Goal: Entertainment & Leisure: Browse casually

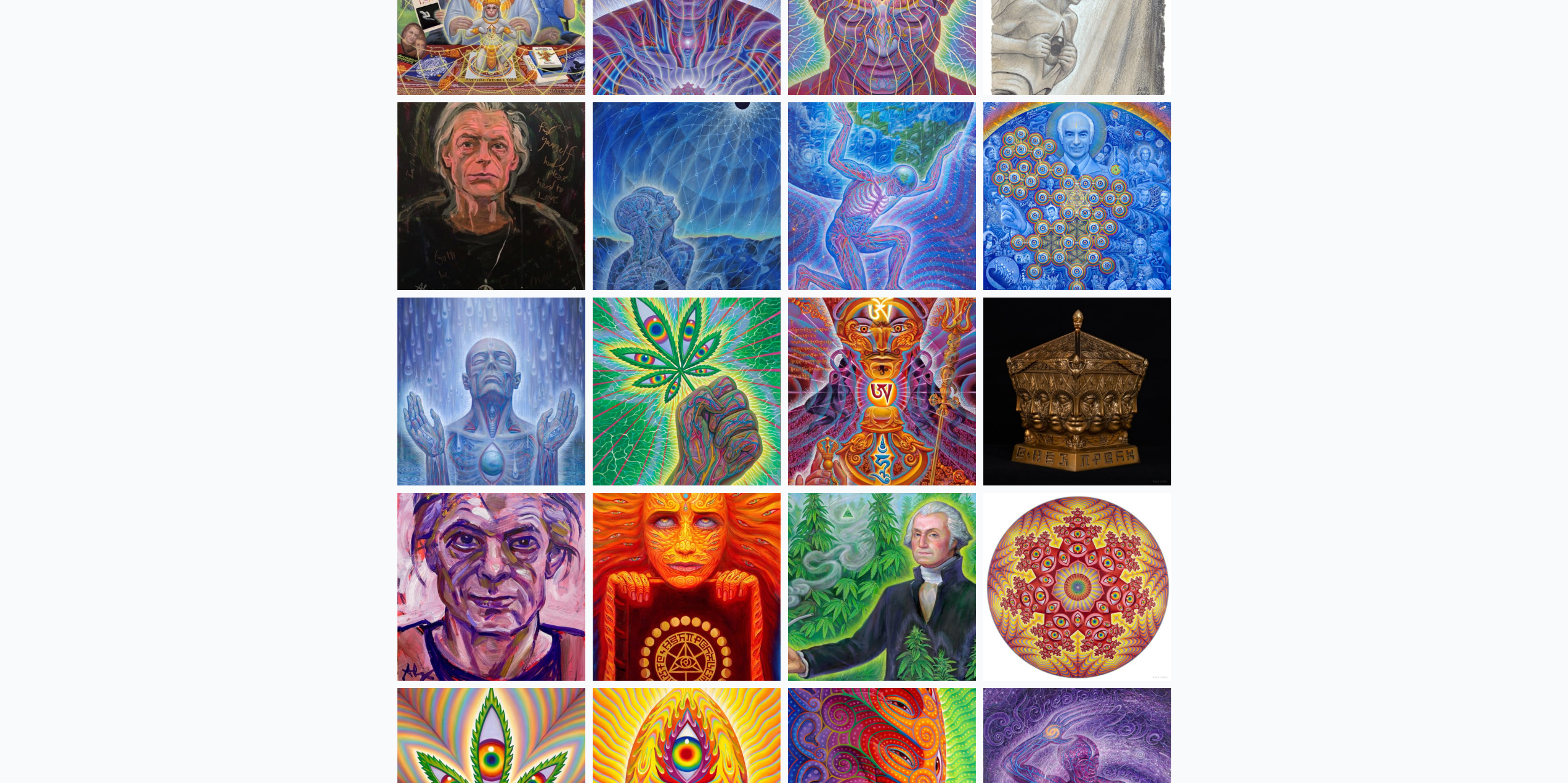
scroll to position [1602, 0]
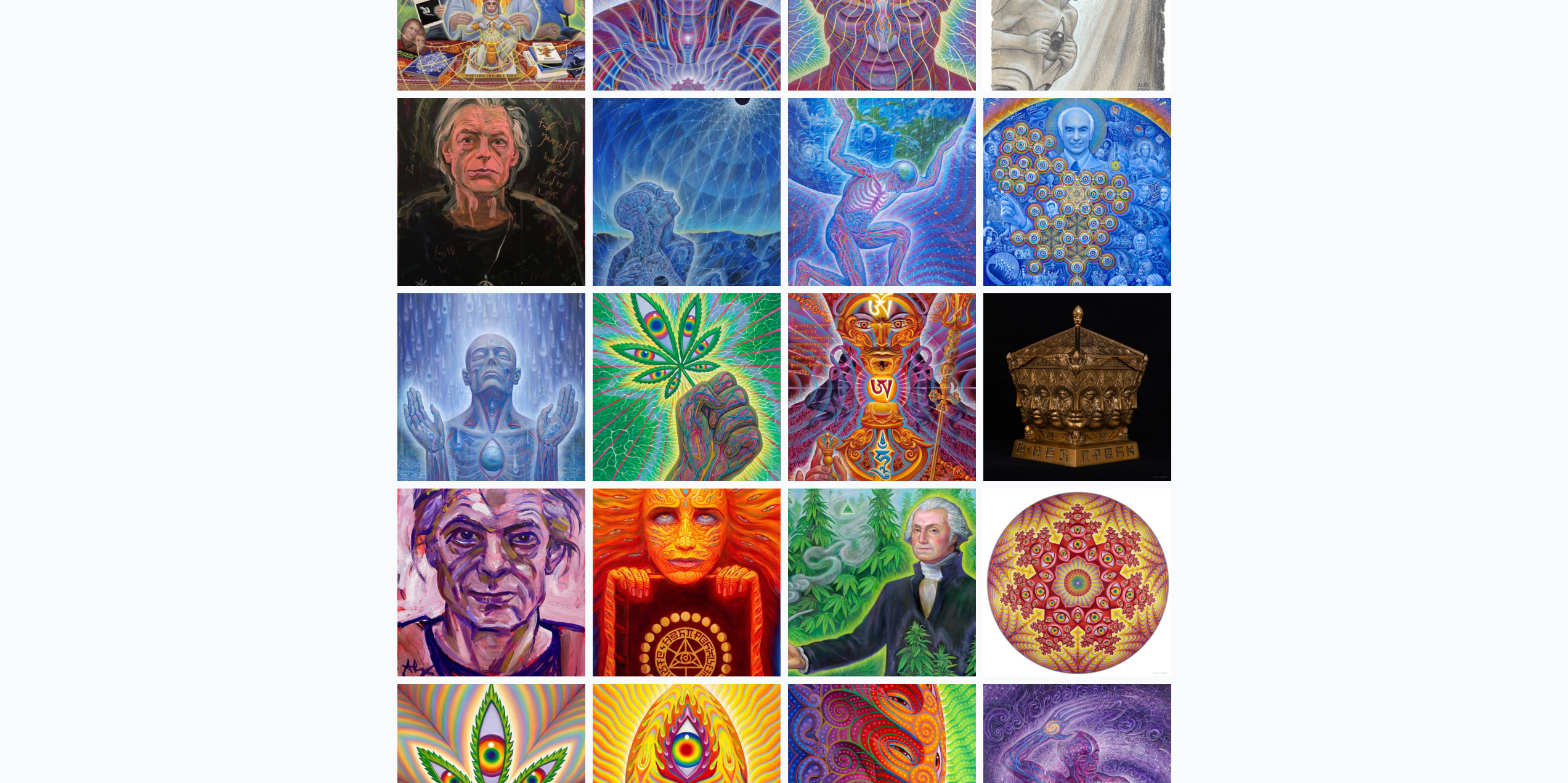
click at [853, 426] on img at bounding box center [882, 387] width 188 height 188
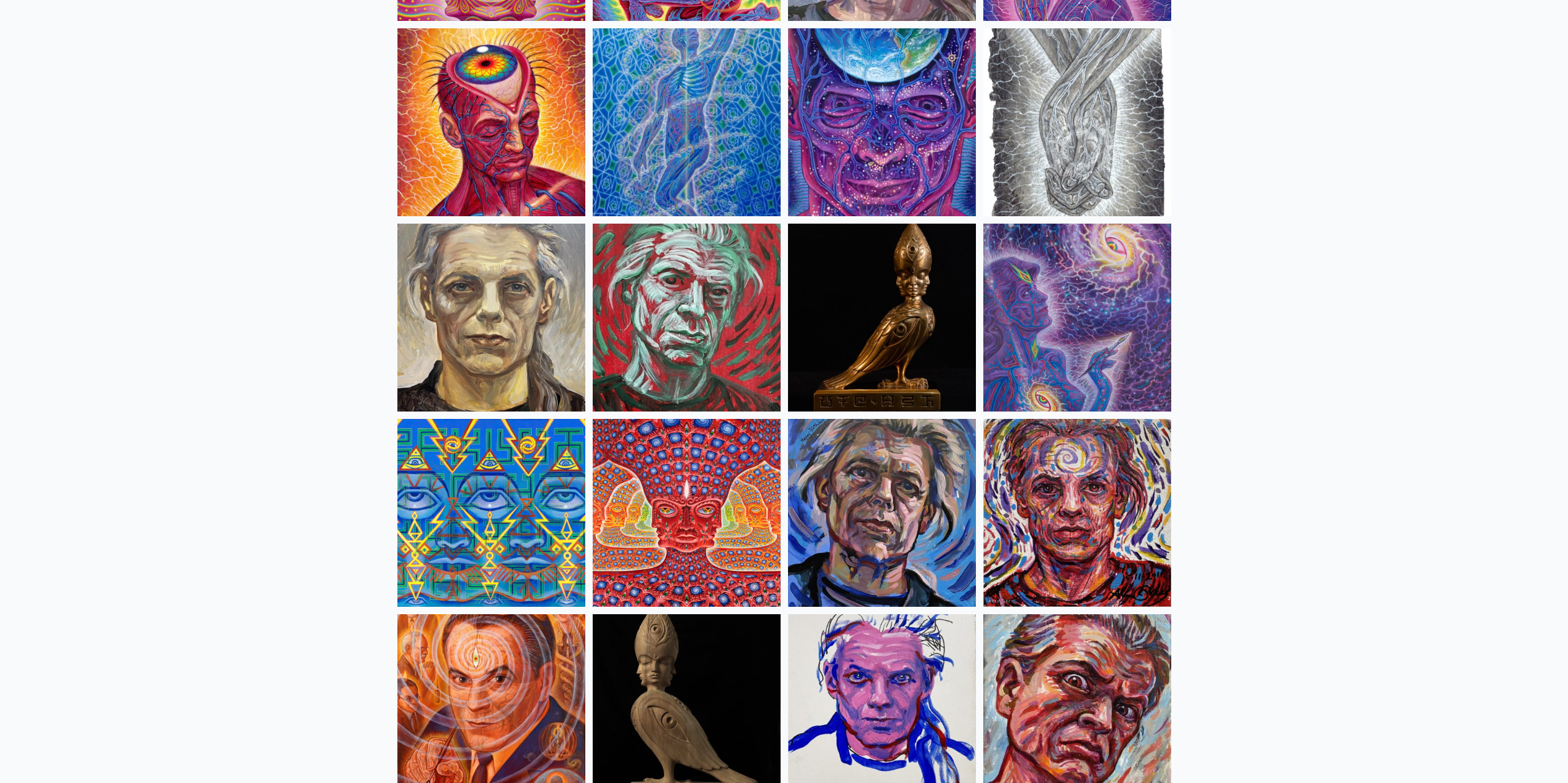
scroll to position [2553, 0]
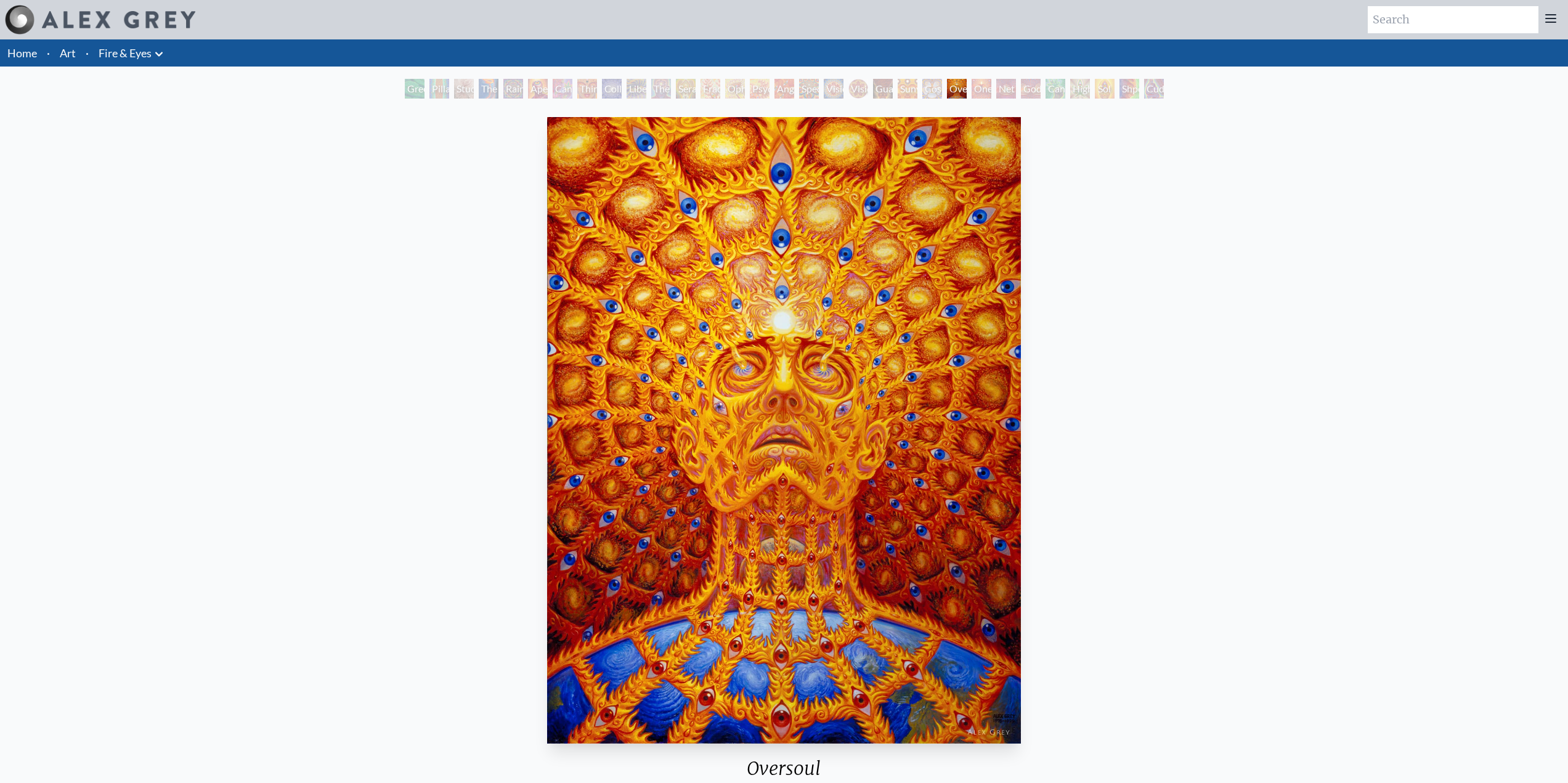
click at [785, 404] on img "23 / 31" at bounding box center [784, 430] width 475 height 627
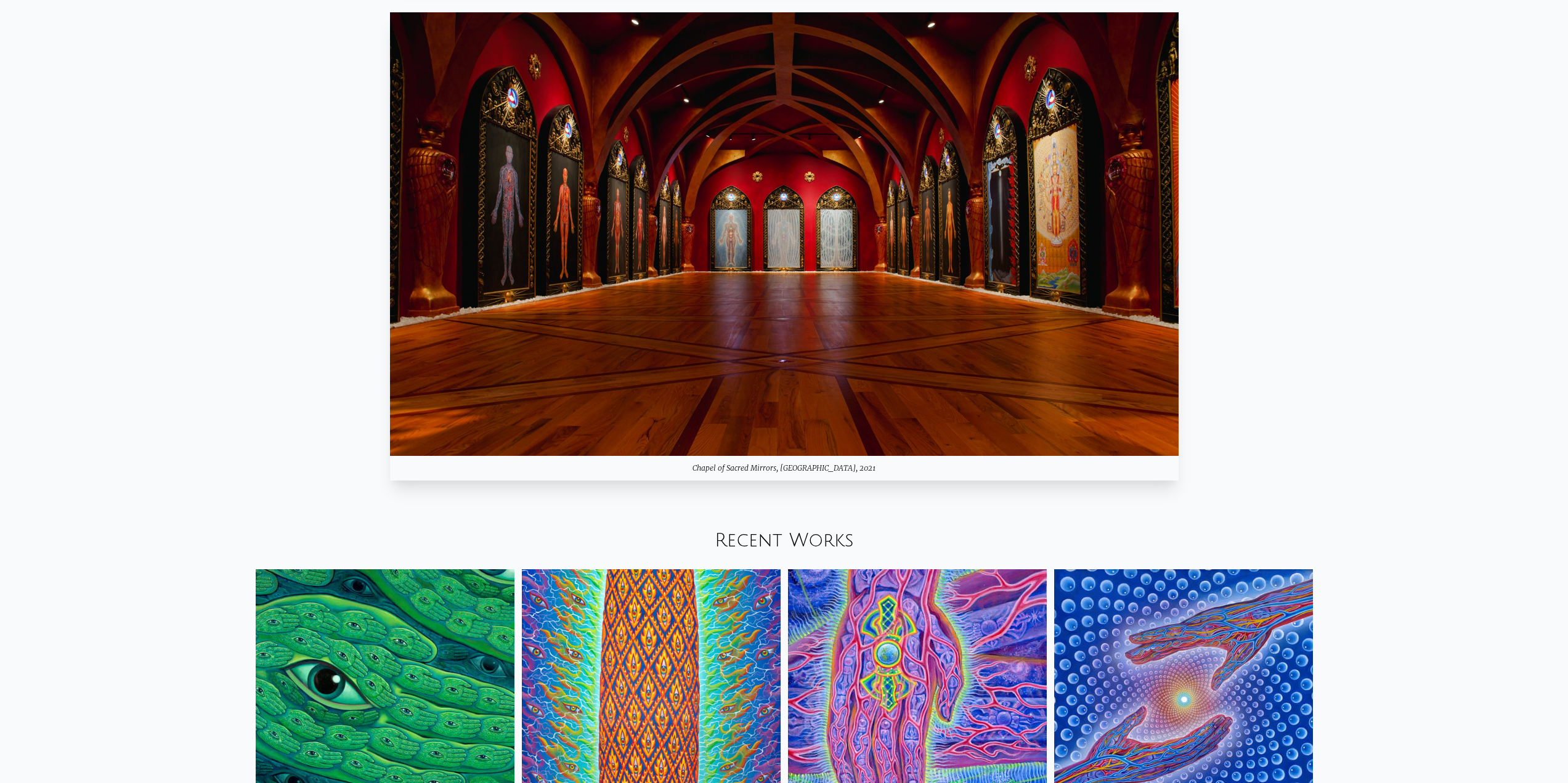
scroll to position [1479, 0]
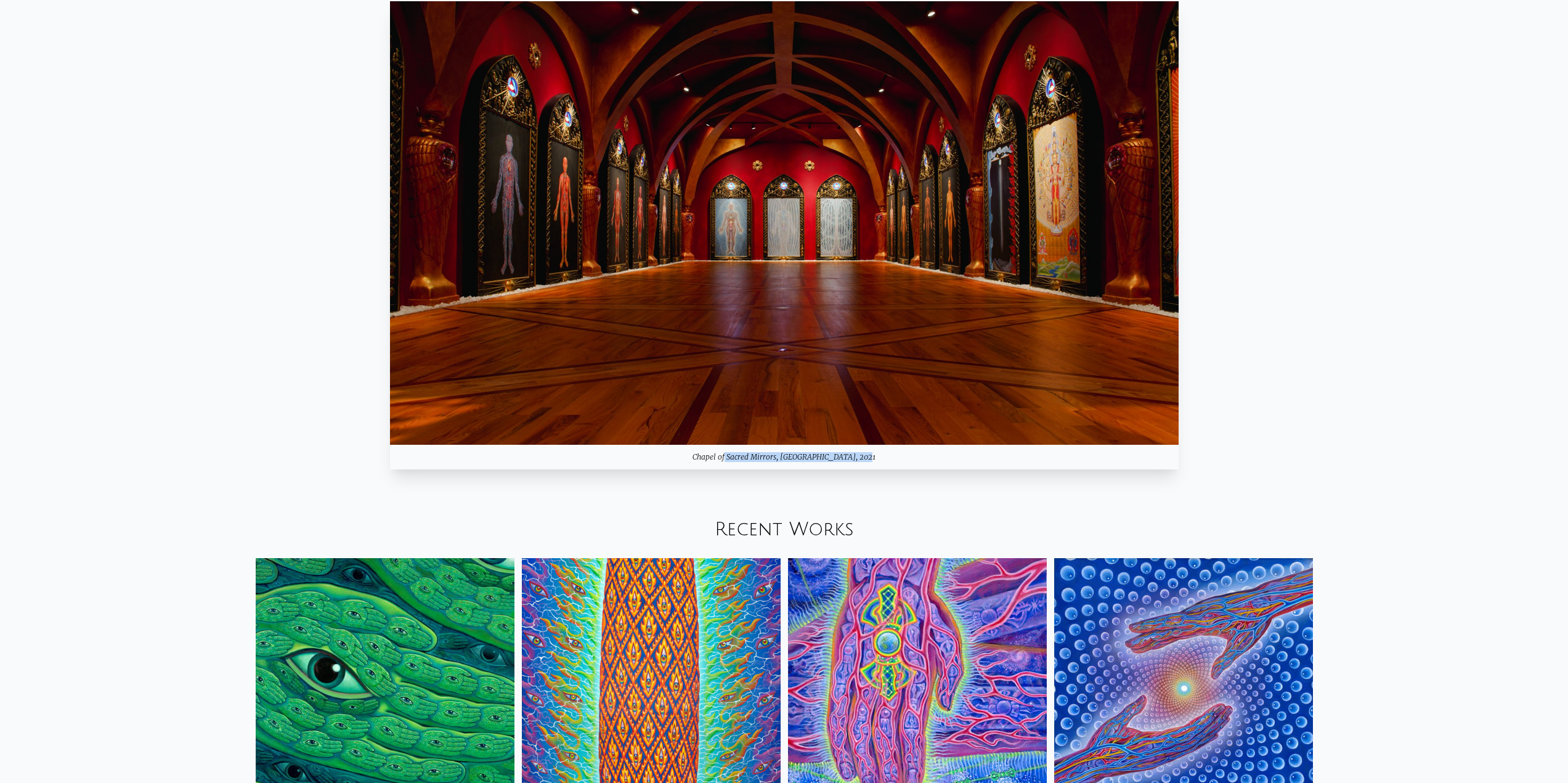
drag, startPoint x: 714, startPoint y: 456, endPoint x: 908, endPoint y: 459, distance: 194.0
click at [908, 459] on div "Chapel of Sacred Mirrors, [GEOGRAPHIC_DATA], 2021" at bounding box center [784, 457] width 788 height 25
drag, startPoint x: 714, startPoint y: 456, endPoint x: 861, endPoint y: 459, distance: 147.0
click at [861, 459] on div "Chapel of Sacred Mirrors, [GEOGRAPHIC_DATA], 2021" at bounding box center [784, 457] width 788 height 25
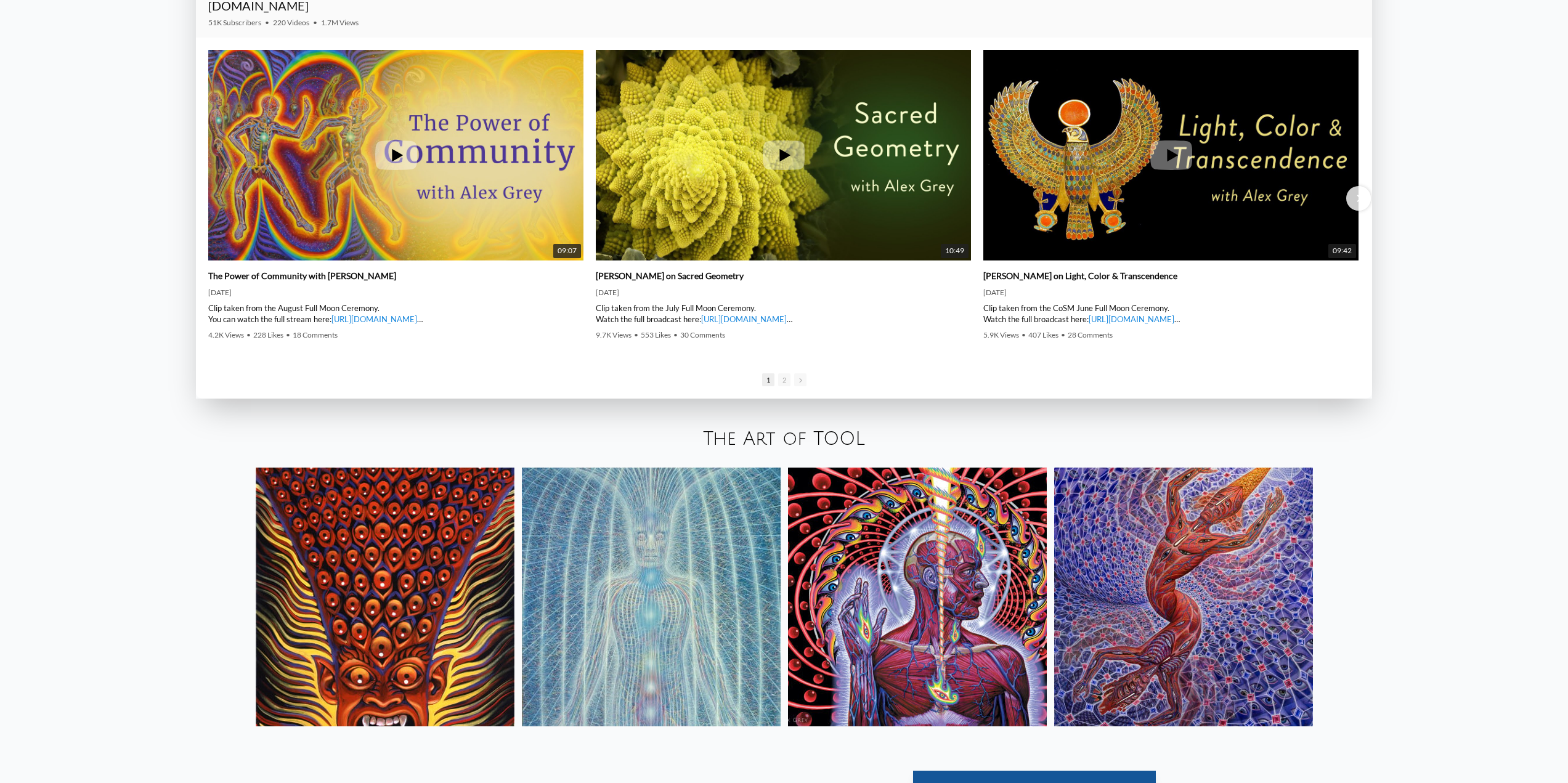
scroll to position [2527, 0]
